Goal: Information Seeking & Learning: Stay updated

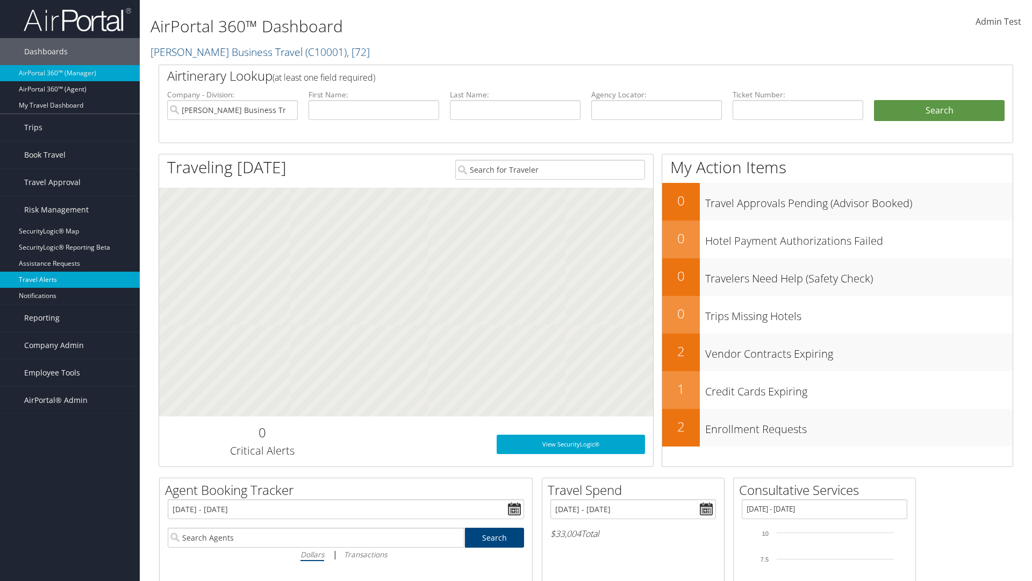
click at [70, 280] on link "Travel Alerts" at bounding box center [70, 280] width 140 height 16
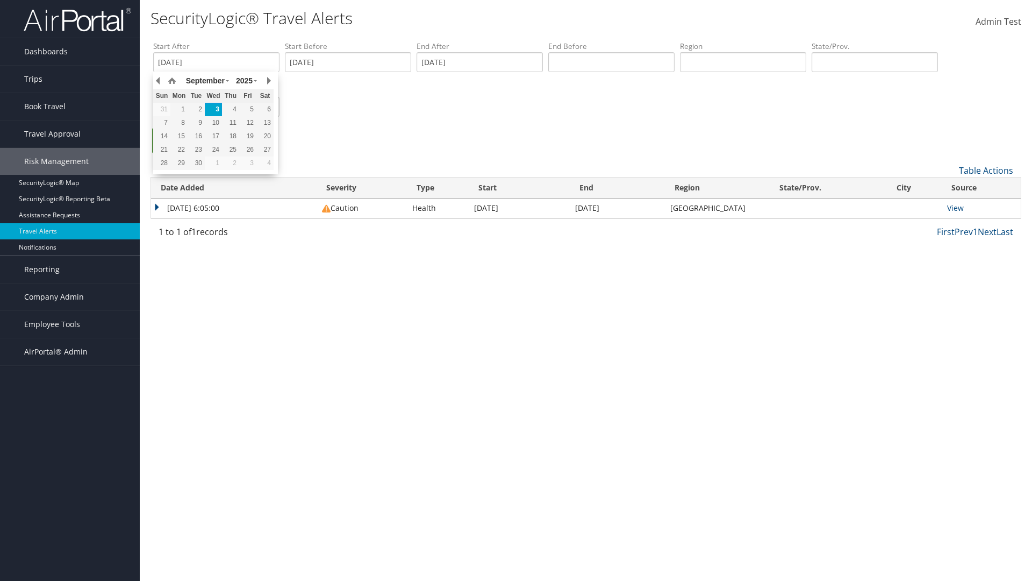
type input "01/01/2020"
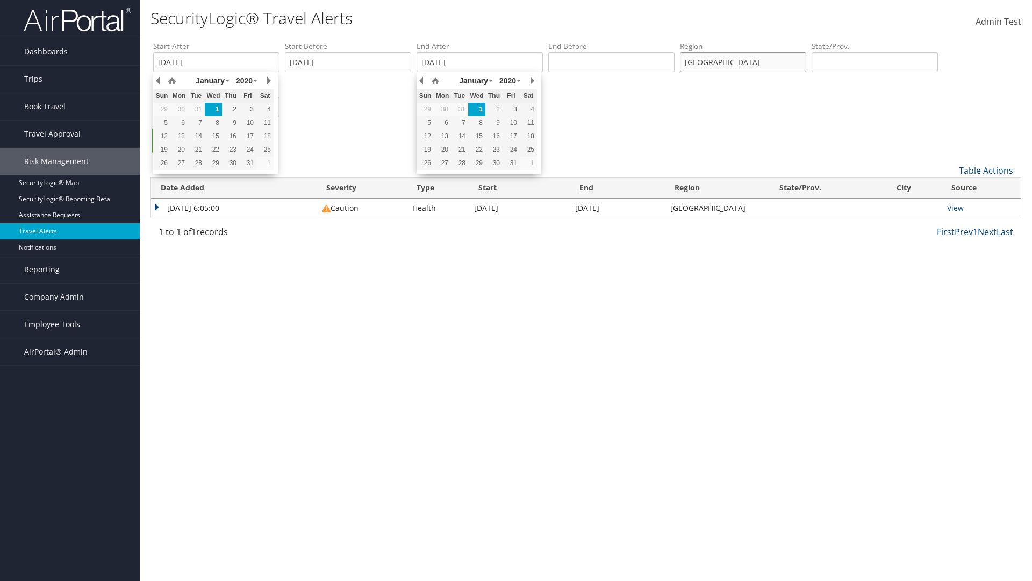
type input "united states"
click at [591, 146] on ul "Search" at bounding box center [591, 146] width 876 height 36
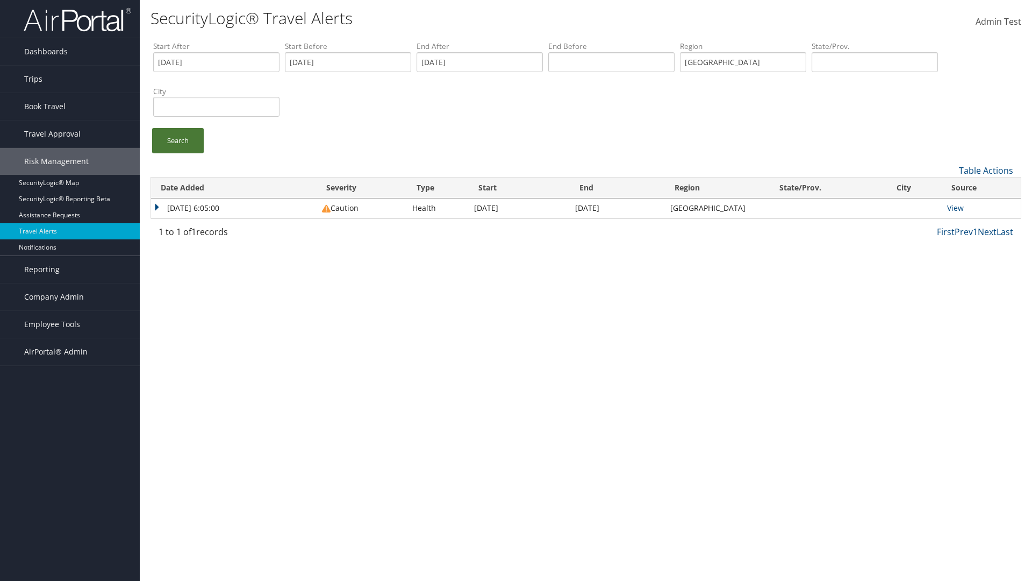
click at [178, 140] on link "Search" at bounding box center [178, 140] width 52 height 25
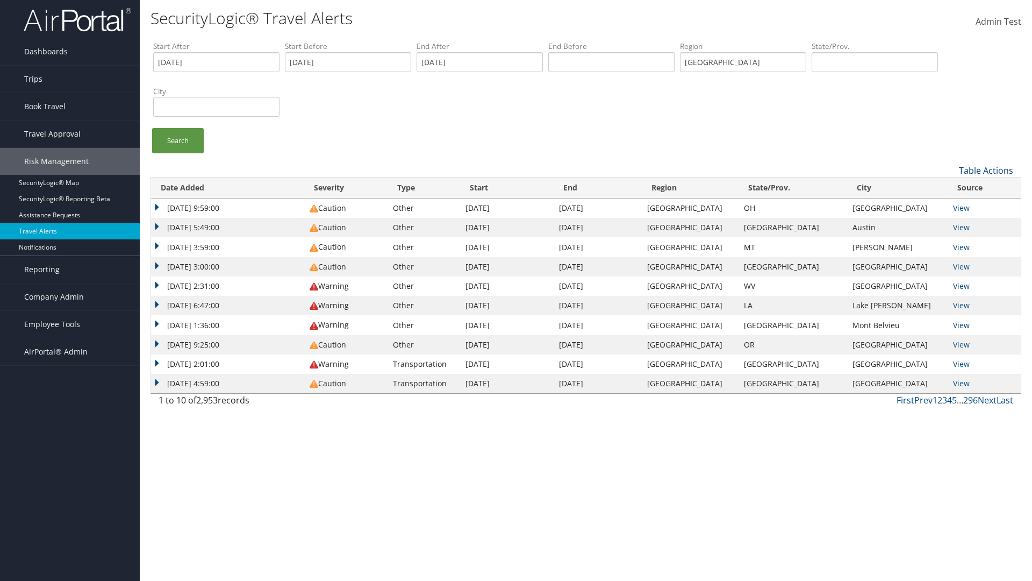
click at [986, 170] on link "Table Actions" at bounding box center [986, 171] width 54 height 12
click at [950, 205] on link "Column Visibility" at bounding box center [950, 205] width 141 height 18
click at [950, 188] on link "Date Added" at bounding box center [950, 188] width 141 height 18
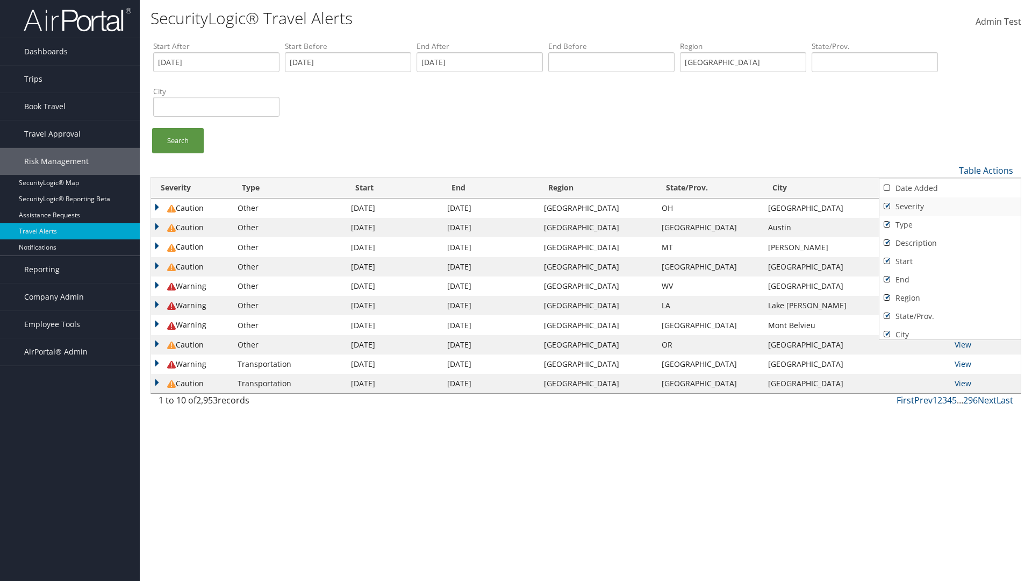
click at [950, 206] on link "Severity" at bounding box center [950, 206] width 141 height 18
click at [950, 224] on link "Type" at bounding box center [950, 225] width 141 height 18
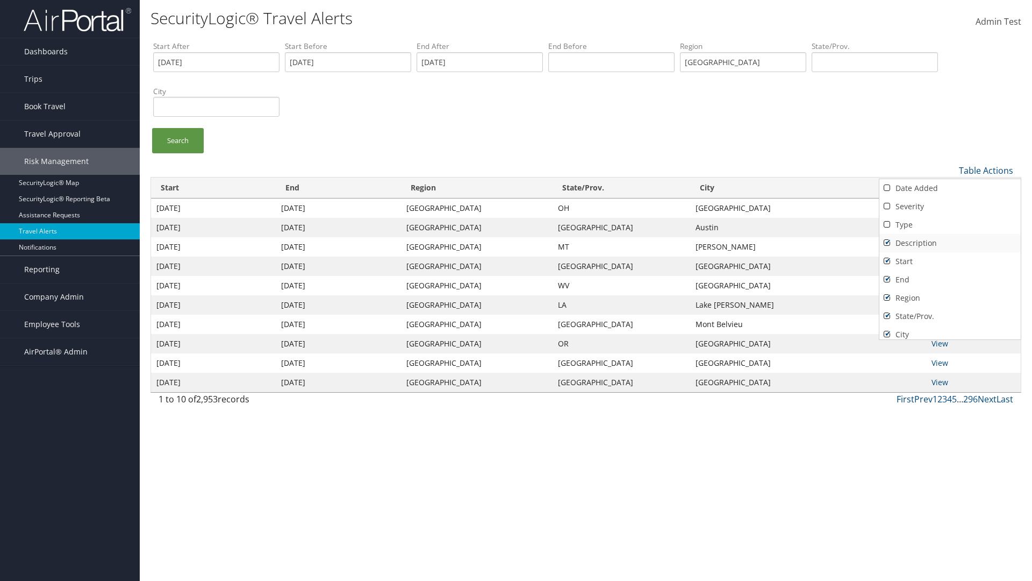
click at [950, 242] on link "Description" at bounding box center [950, 243] width 141 height 18
click at [950, 261] on link "Start" at bounding box center [950, 261] width 141 height 18
click at [950, 279] on link "End" at bounding box center [950, 279] width 141 height 18
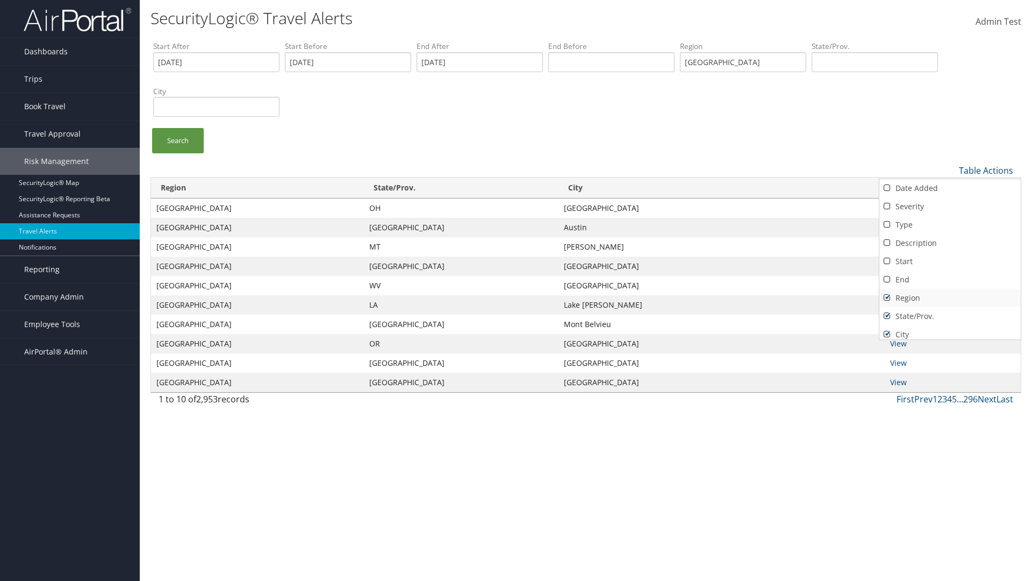
click at [950, 297] on link "Region" at bounding box center [950, 298] width 141 height 18
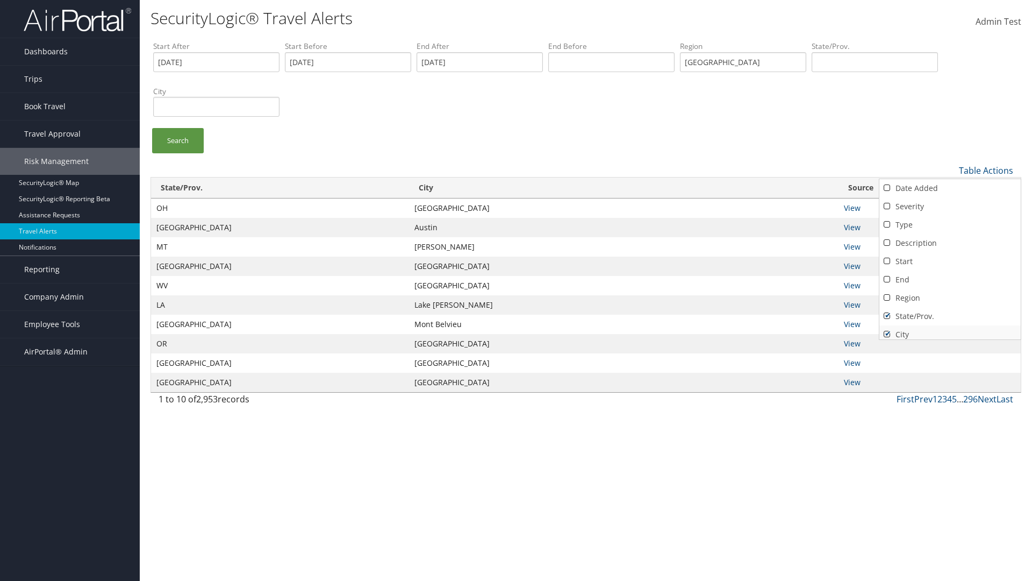
click at [950, 316] on link "State/Prov." at bounding box center [950, 316] width 141 height 18
click at [950, 330] on link "City" at bounding box center [950, 334] width 141 height 18
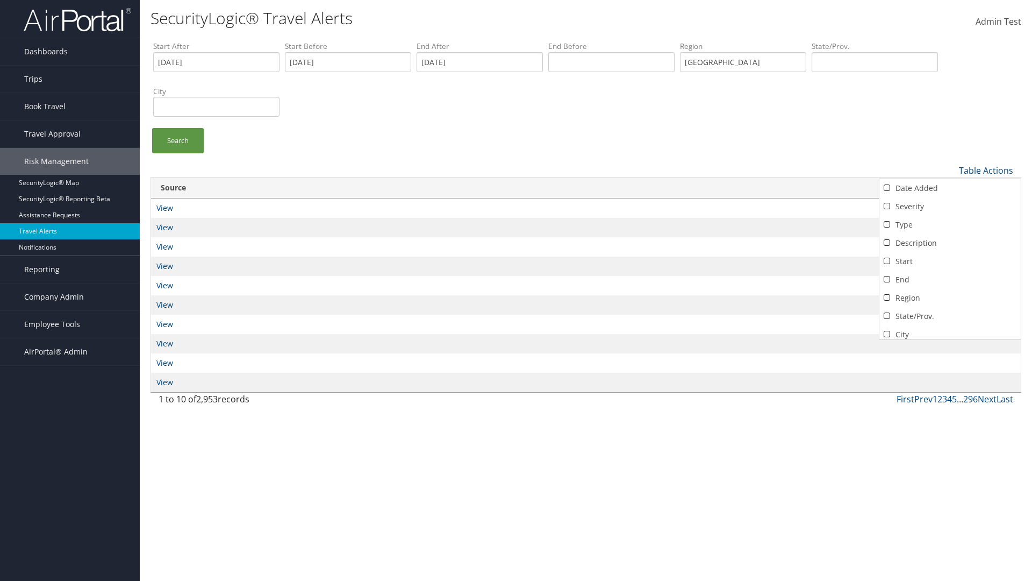
click at [950, 344] on link "Source" at bounding box center [950, 353] width 141 height 18
click at [516, 290] on div at bounding box center [516, 290] width 1032 height 581
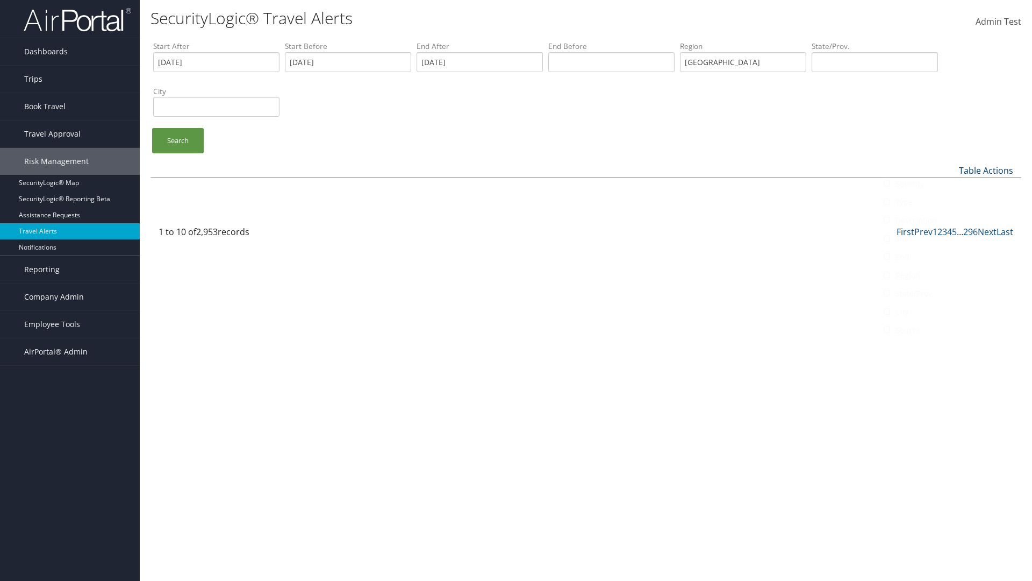
click at [986, 170] on link "Table Actions" at bounding box center [986, 171] width 54 height 12
click at [950, 205] on link "Column Visibility" at bounding box center [950, 205] width 141 height 18
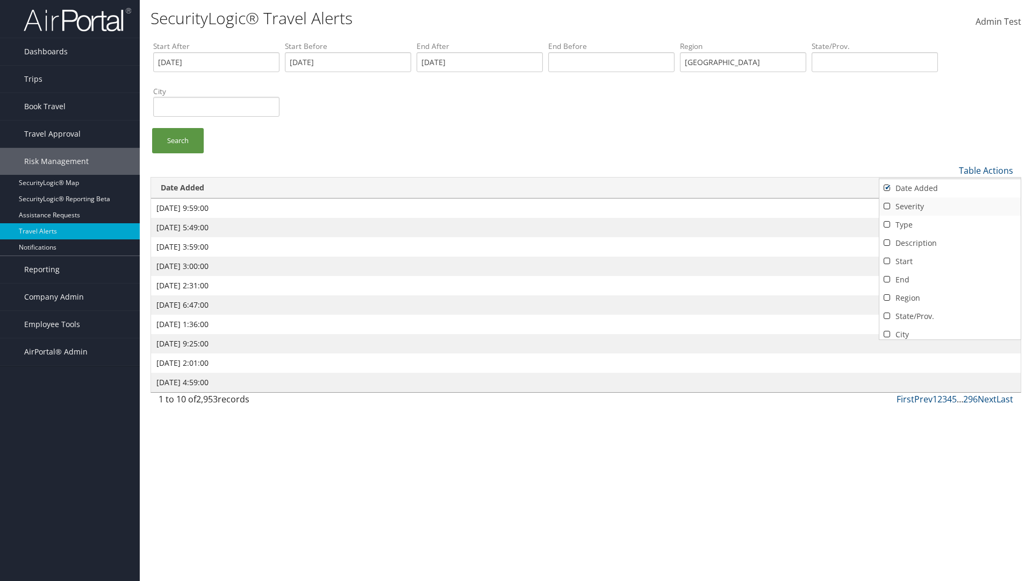
click at [950, 206] on link "Severity" at bounding box center [950, 206] width 141 height 18
